Goal: Navigation & Orientation: Go to known website

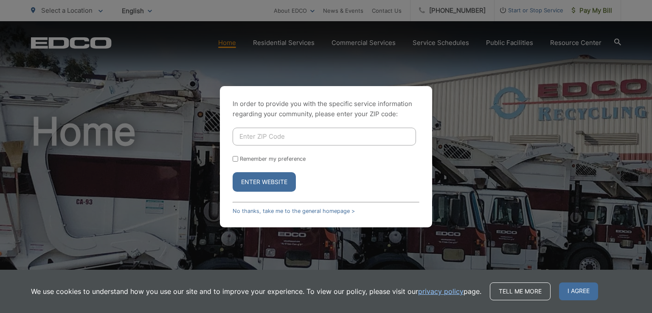
click at [268, 138] on input "Enter ZIP Code" at bounding box center [324, 137] width 183 height 18
type input "90706"
click at [275, 181] on button "Enter Website" at bounding box center [264, 182] width 63 height 20
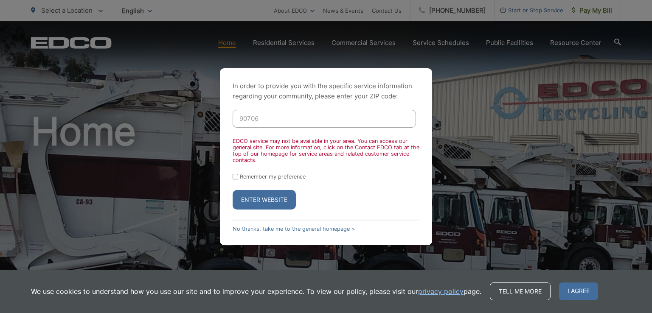
click at [255, 200] on button "Enter Website" at bounding box center [264, 200] width 63 height 20
click at [272, 198] on button "Enter Website" at bounding box center [264, 200] width 63 height 20
click at [302, 230] on link "No thanks, take me to the general homepage >" at bounding box center [294, 229] width 122 height 6
